Goal: Information Seeking & Learning: Learn about a topic

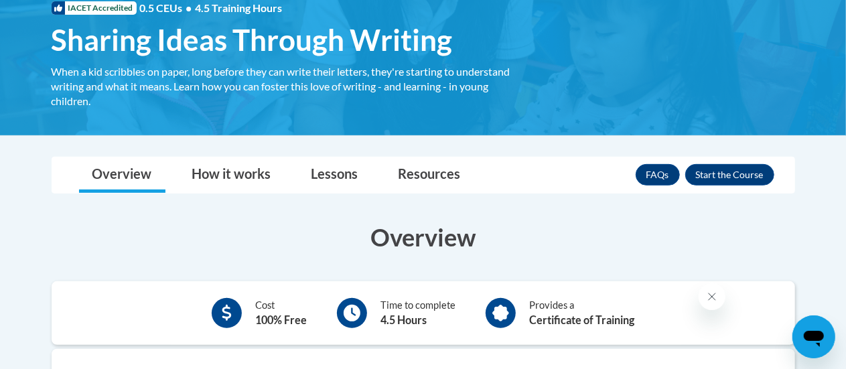
scroll to position [208, 0]
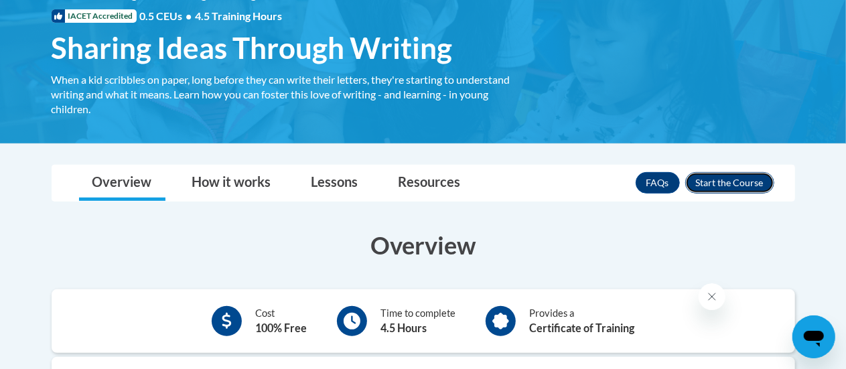
click at [735, 176] on button "Enroll" at bounding box center [729, 182] width 89 height 21
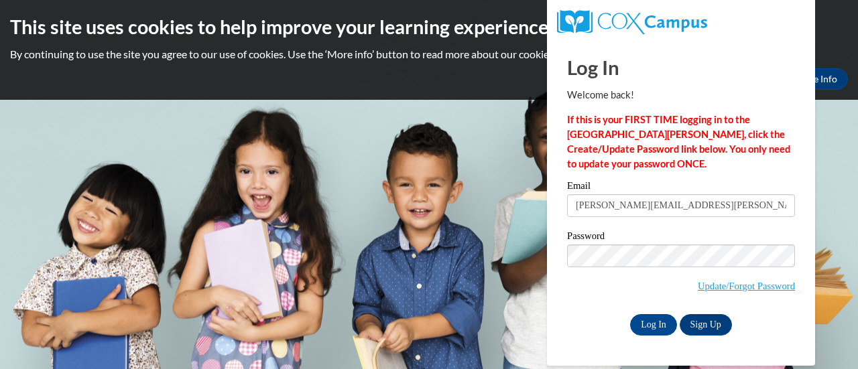
click at [685, 214] on input "[PERSON_NAME][EMAIL_ADDRESS][PERSON_NAME][DOMAIN_NAME]" at bounding box center [681, 205] width 228 height 23
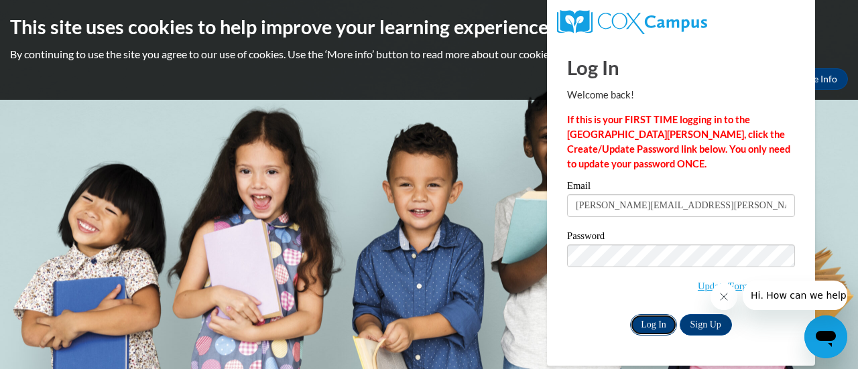
click at [644, 330] on input "Log In" at bounding box center [653, 324] width 47 height 21
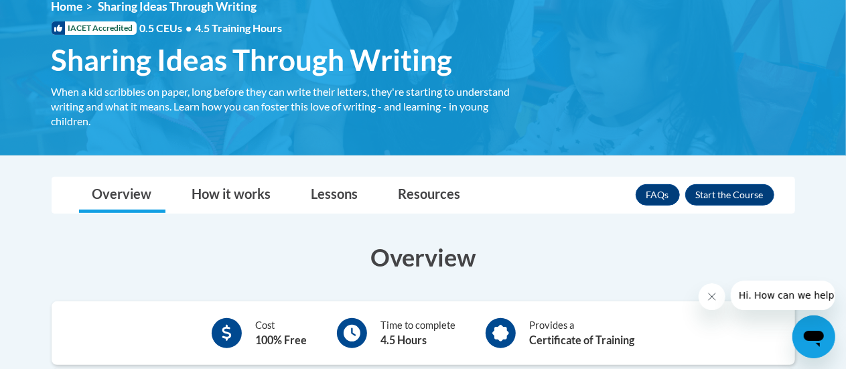
scroll to position [191, 0]
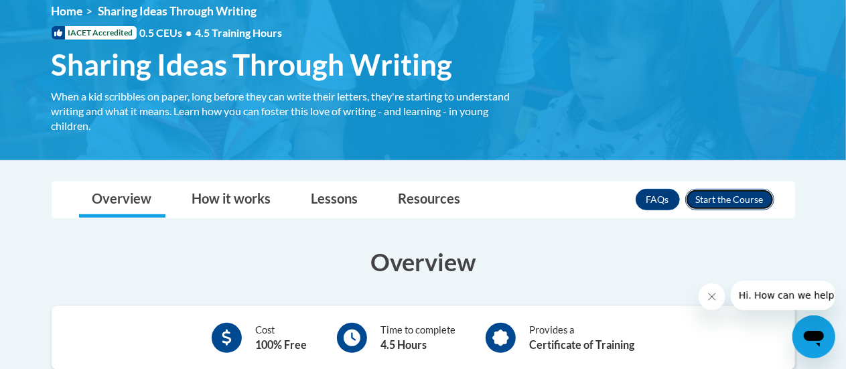
click at [728, 194] on button "Enroll" at bounding box center [729, 199] width 89 height 21
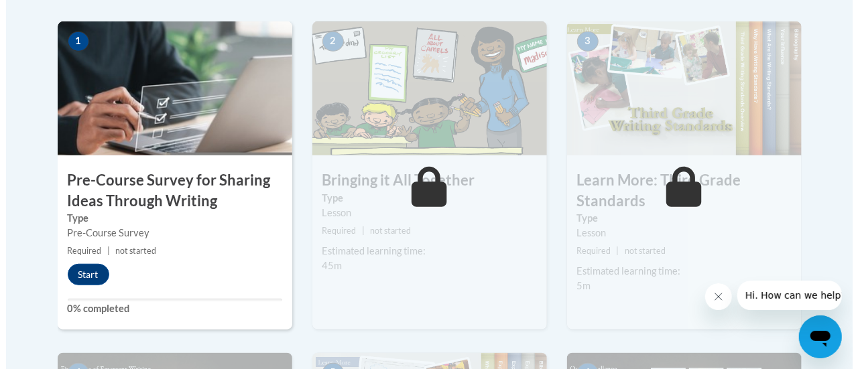
scroll to position [422, 0]
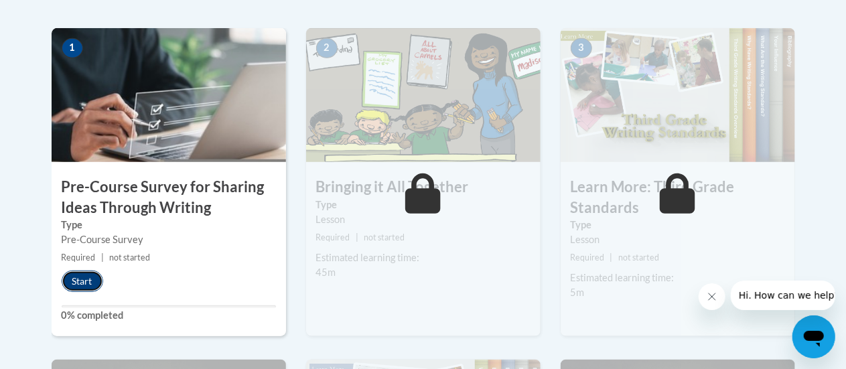
click at [82, 278] on button "Start" at bounding box center [83, 281] width 42 height 21
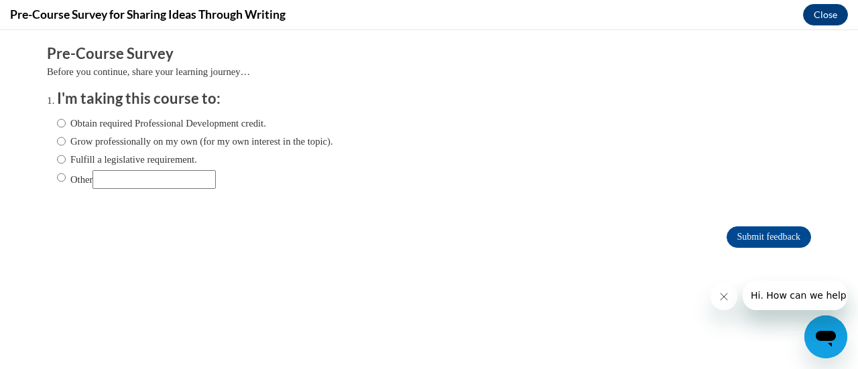
scroll to position [0, 0]
click at [57, 133] on div "Obtain required Professional Development credit. Grow professionally on my own …" at bounding box center [195, 152] width 276 height 86
click at [57, 123] on input "Obtain required Professional Development credit." at bounding box center [61, 123] width 9 height 15
radio input "true"
click at [776, 239] on input "Submit feedback" at bounding box center [768, 236] width 84 height 21
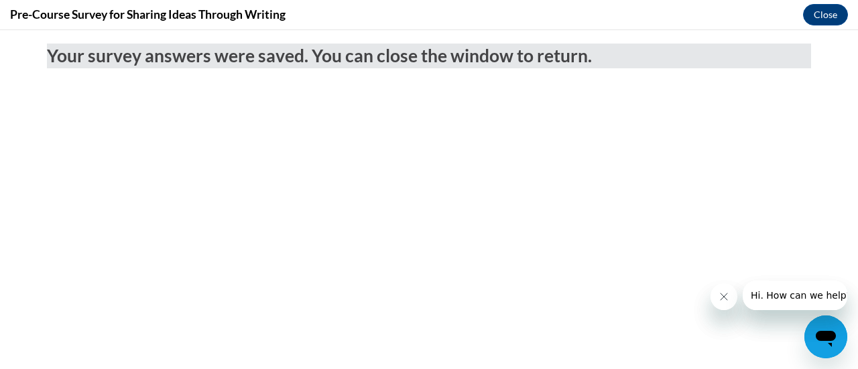
click at [719, 300] on icon "Close message from company" at bounding box center [723, 296] width 11 height 11
click at [723, 300] on icon "Close message from company" at bounding box center [723, 296] width 11 height 11
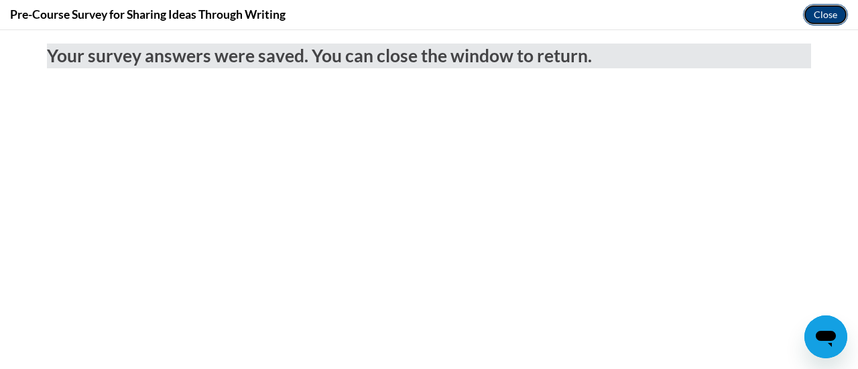
click at [823, 11] on button "Close" at bounding box center [825, 14] width 45 height 21
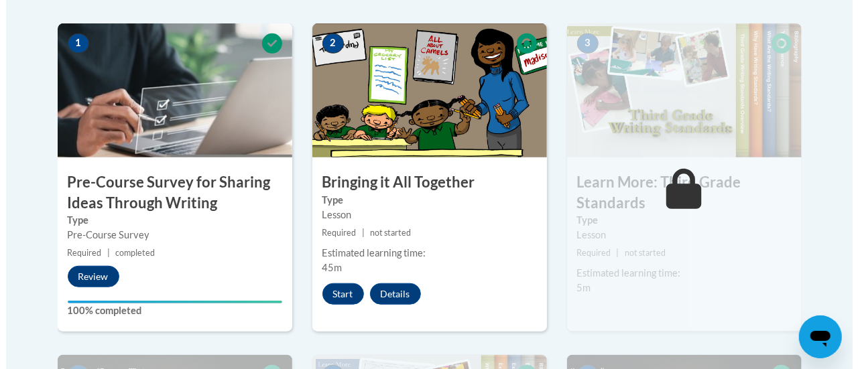
scroll to position [430, 0]
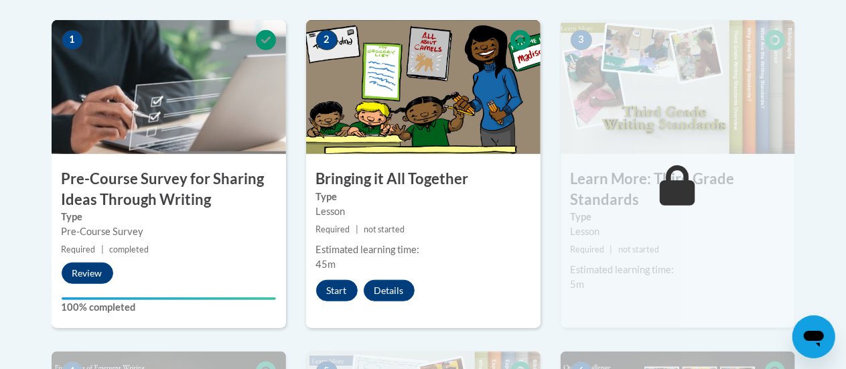
click at [334, 278] on div "2 Bringing it All Together Type Lesson Required | not started Estimated learnin…" at bounding box center [423, 174] width 235 height 308
click at [336, 287] on button "Start" at bounding box center [337, 290] width 42 height 21
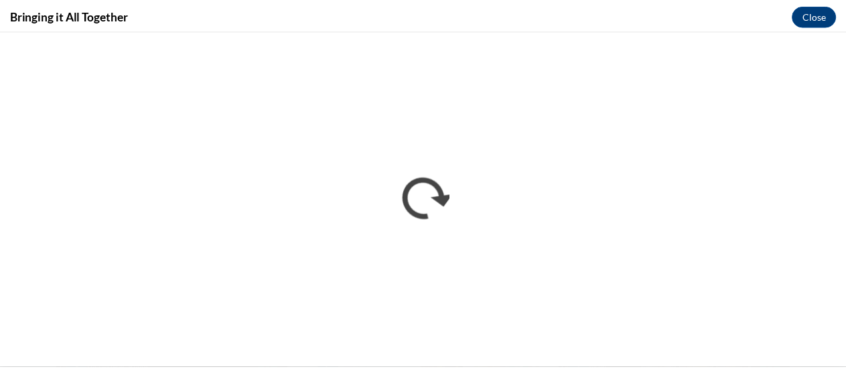
scroll to position [0, 0]
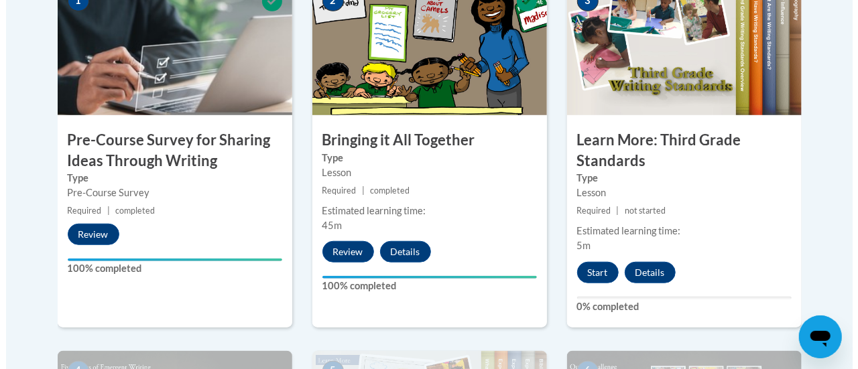
scroll to position [463, 0]
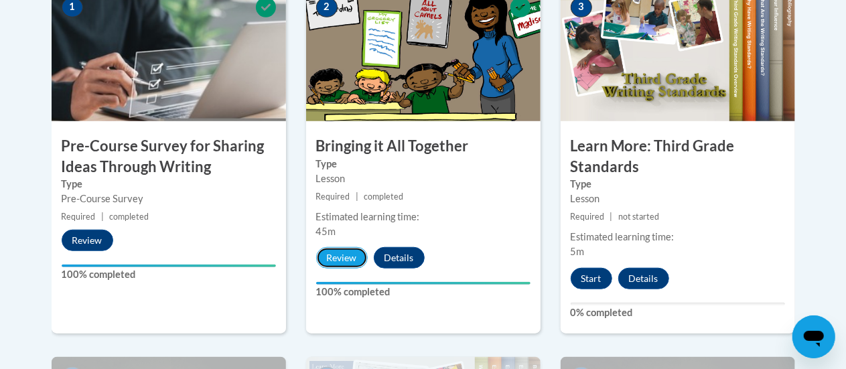
drag, startPoint x: 327, startPoint y: 253, endPoint x: 512, endPoint y: 234, distance: 186.0
click at [512, 234] on div "2 Bringing it All Together Type Lesson Required | completed Estimated learning …" at bounding box center [423, 160] width 235 height 346
click at [586, 277] on button "Start" at bounding box center [592, 278] width 42 height 21
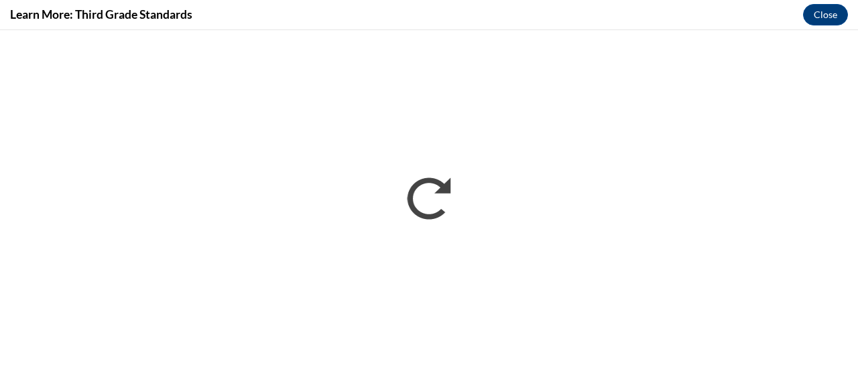
scroll to position [0, 0]
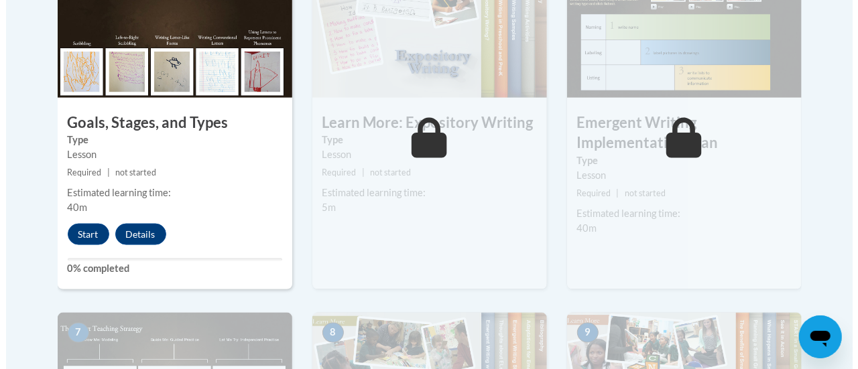
scroll to position [868, 0]
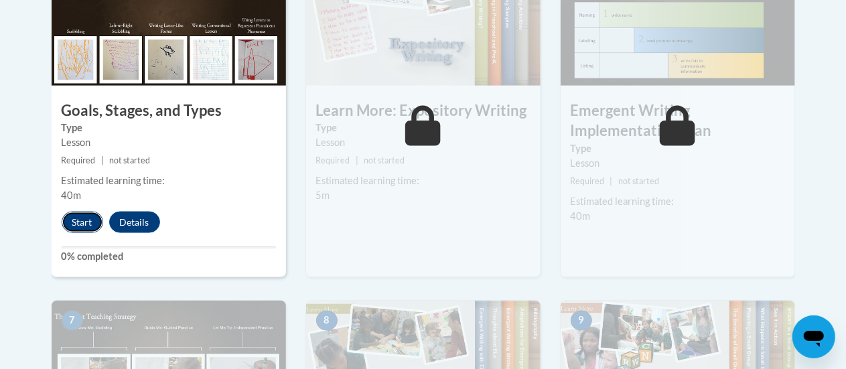
click at [82, 219] on button "Start" at bounding box center [83, 222] width 42 height 21
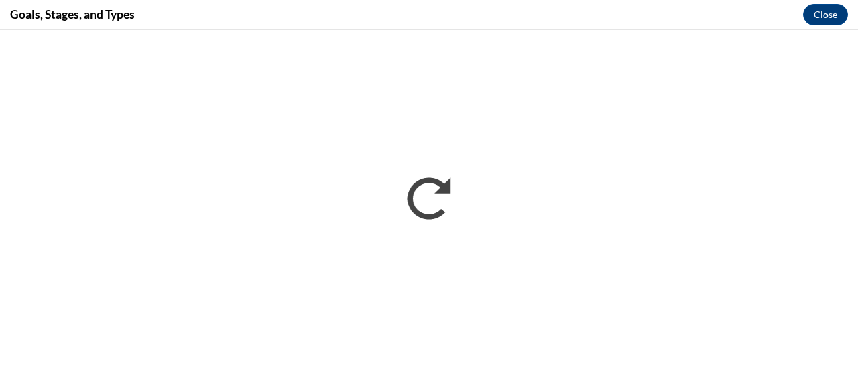
scroll to position [0, 0]
